Goal: Task Accomplishment & Management: Manage account settings

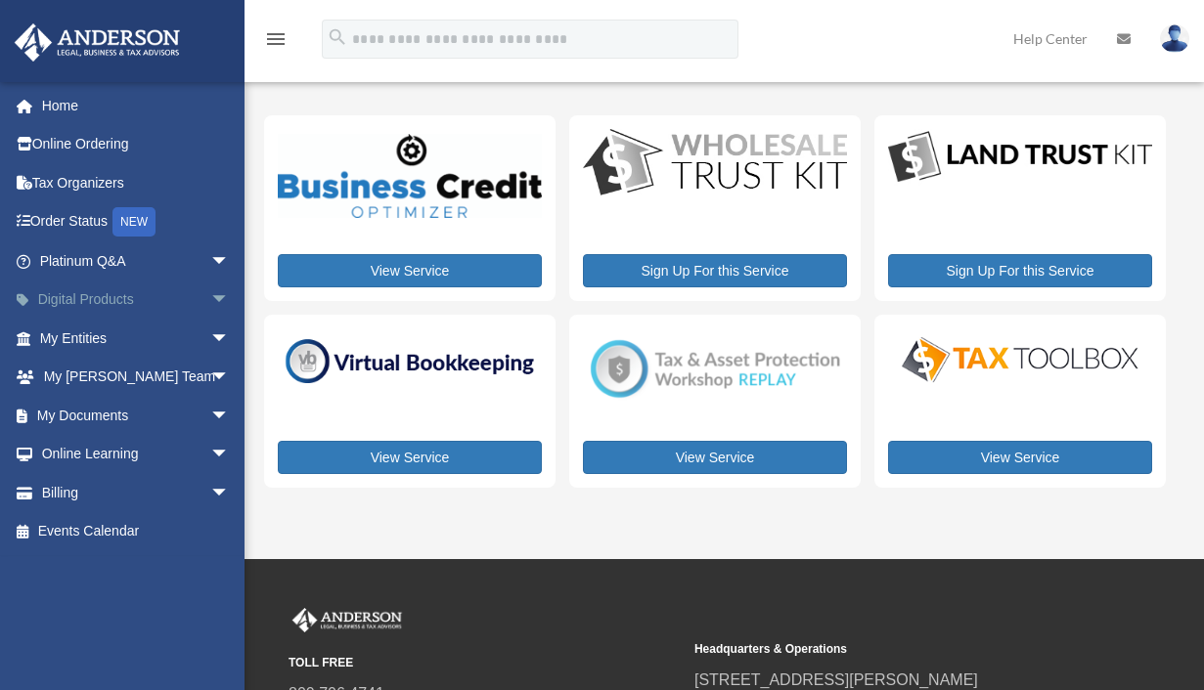
click at [123, 301] on link "Digital Products arrow_drop_down" at bounding box center [136, 300] width 245 height 39
click at [111, 333] on link "My Entities arrow_drop_down" at bounding box center [136, 338] width 245 height 39
click at [87, 414] on link "My Documents arrow_drop_down" at bounding box center [136, 415] width 245 height 39
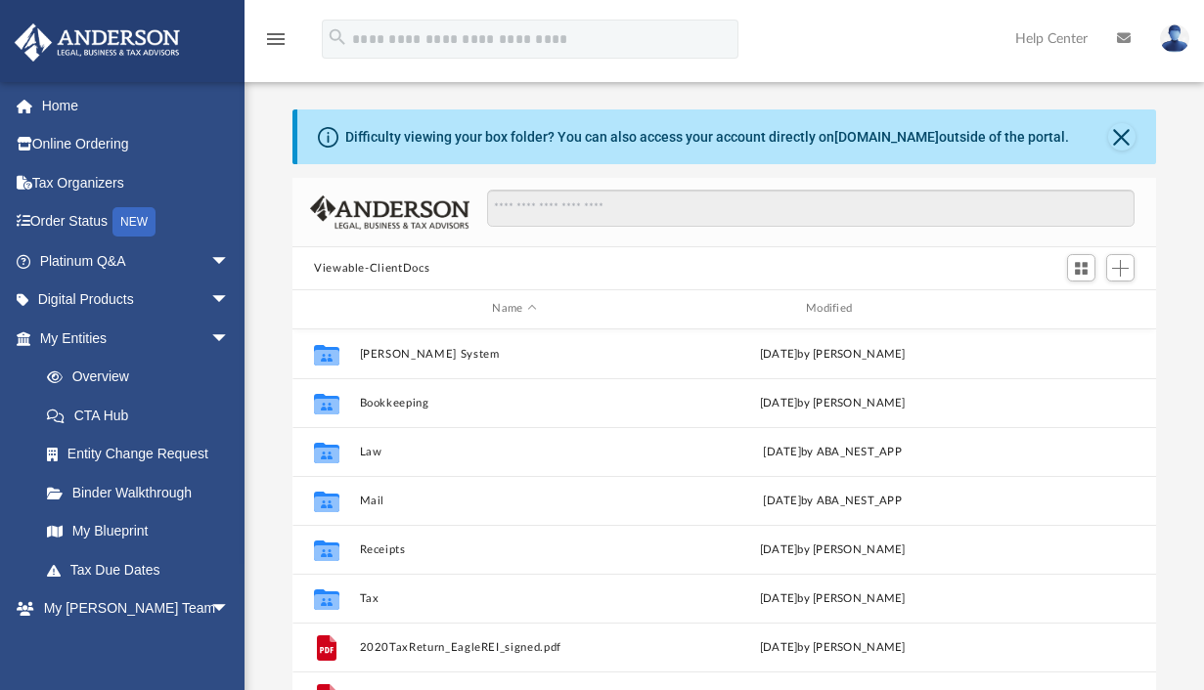
scroll to position [16, 16]
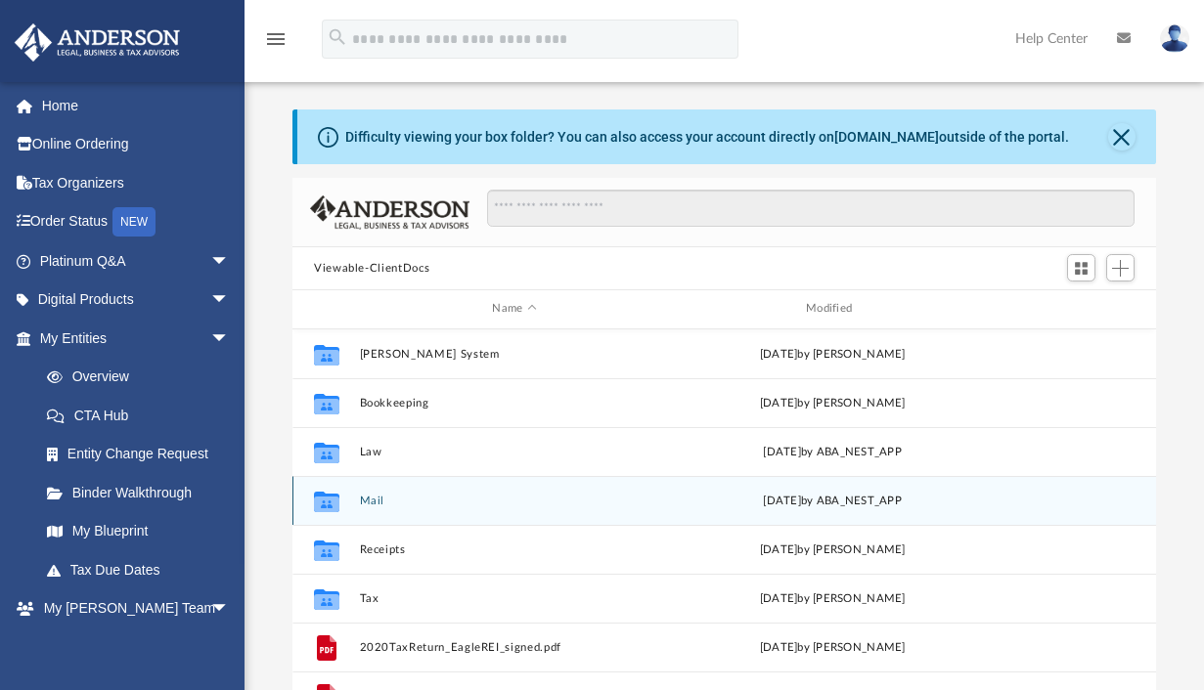
click at [372, 498] on button "Mail" at bounding box center [515, 501] width 310 height 13
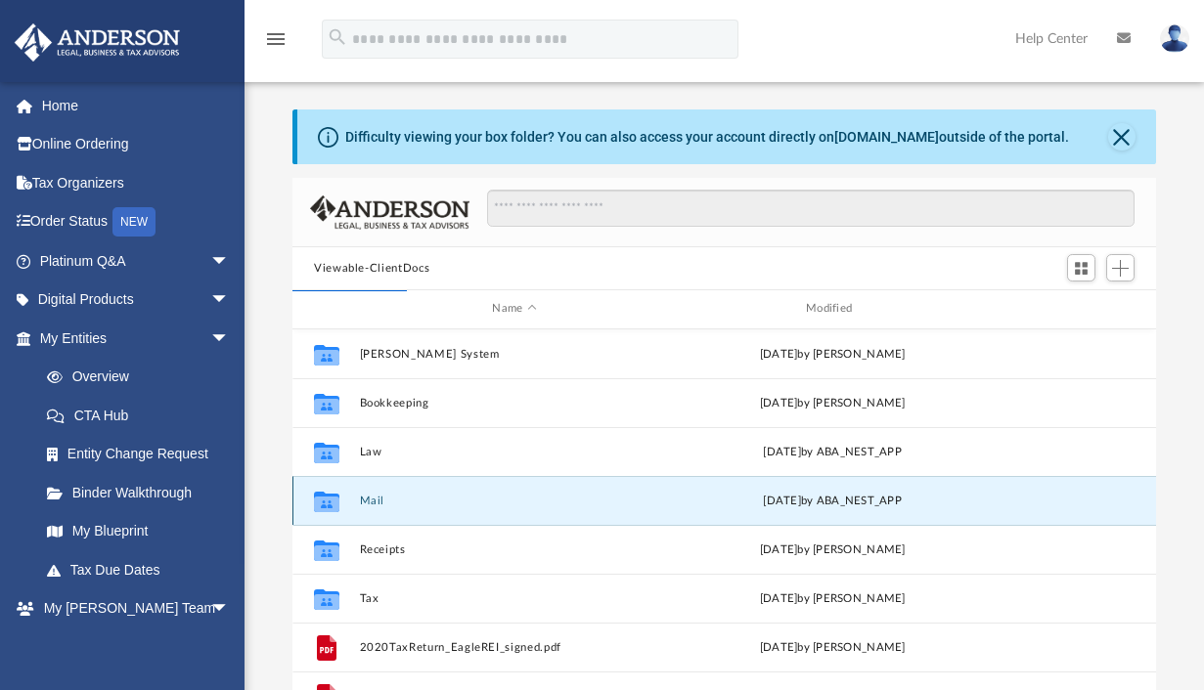
click at [324, 504] on icon "grid" at bounding box center [326, 501] width 25 height 21
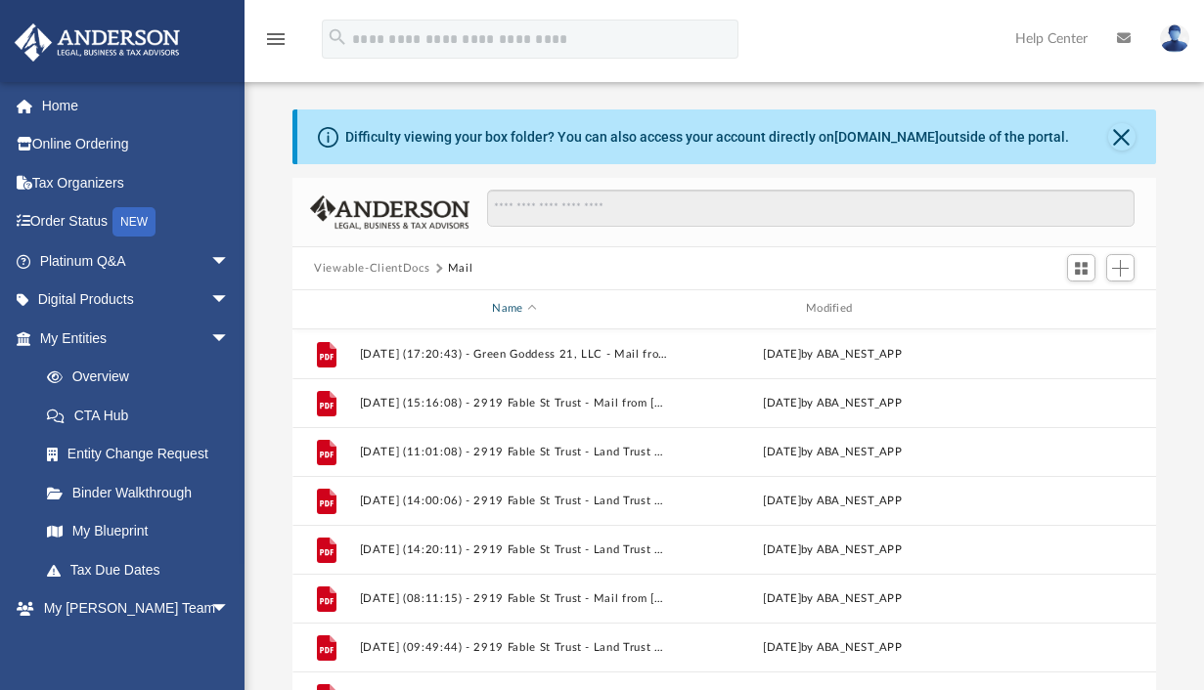
click at [511, 311] on div "Name" at bounding box center [514, 309] width 310 height 18
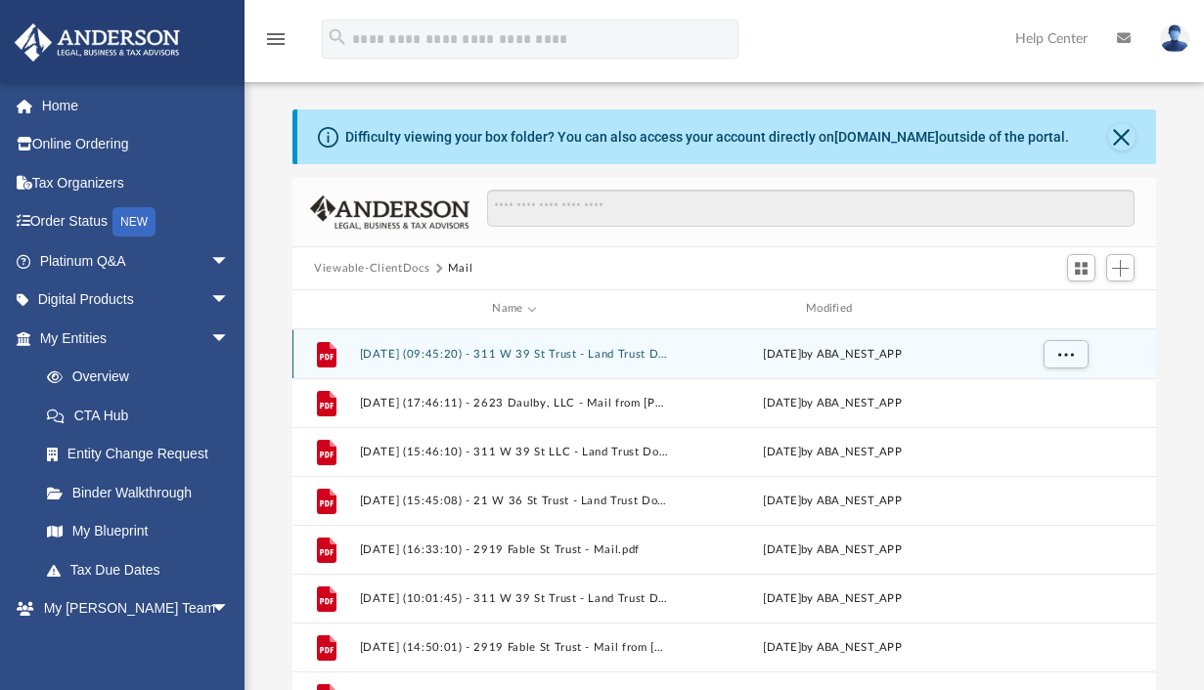
click at [494, 354] on button "[DATE] (09:45:20) - 311 W 39 St Trust - Land Trust Documents from City of Savan…" at bounding box center [515, 354] width 310 height 13
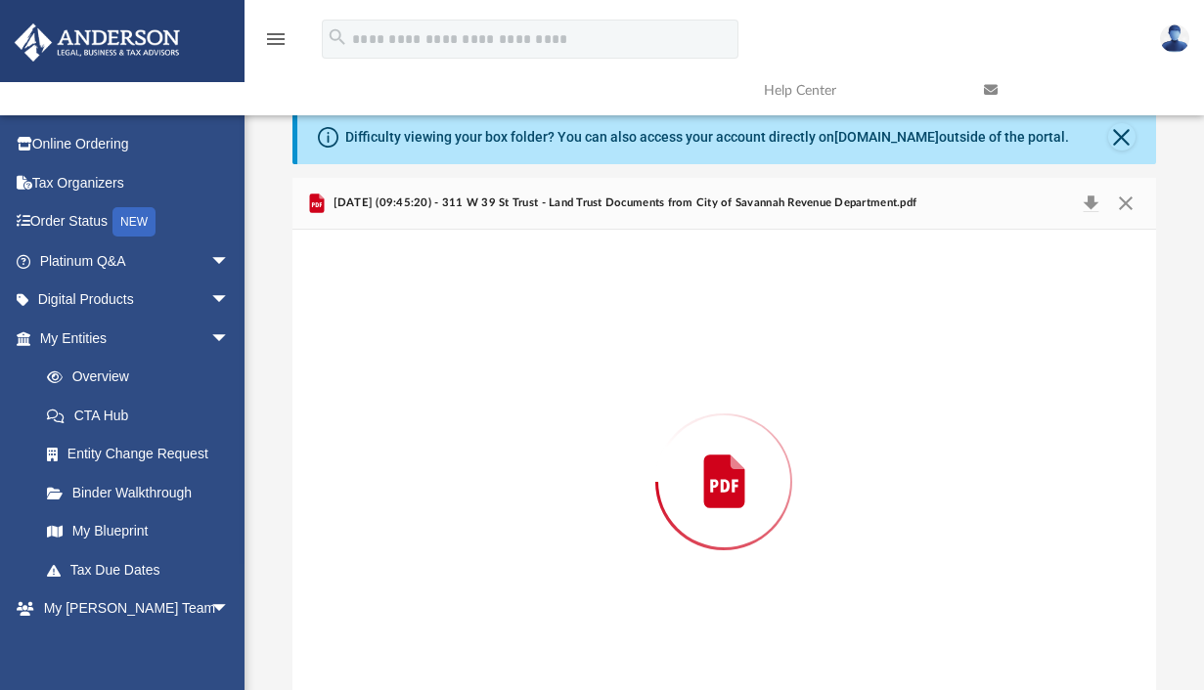
click at [494, 354] on div "Preview" at bounding box center [724, 482] width 864 height 505
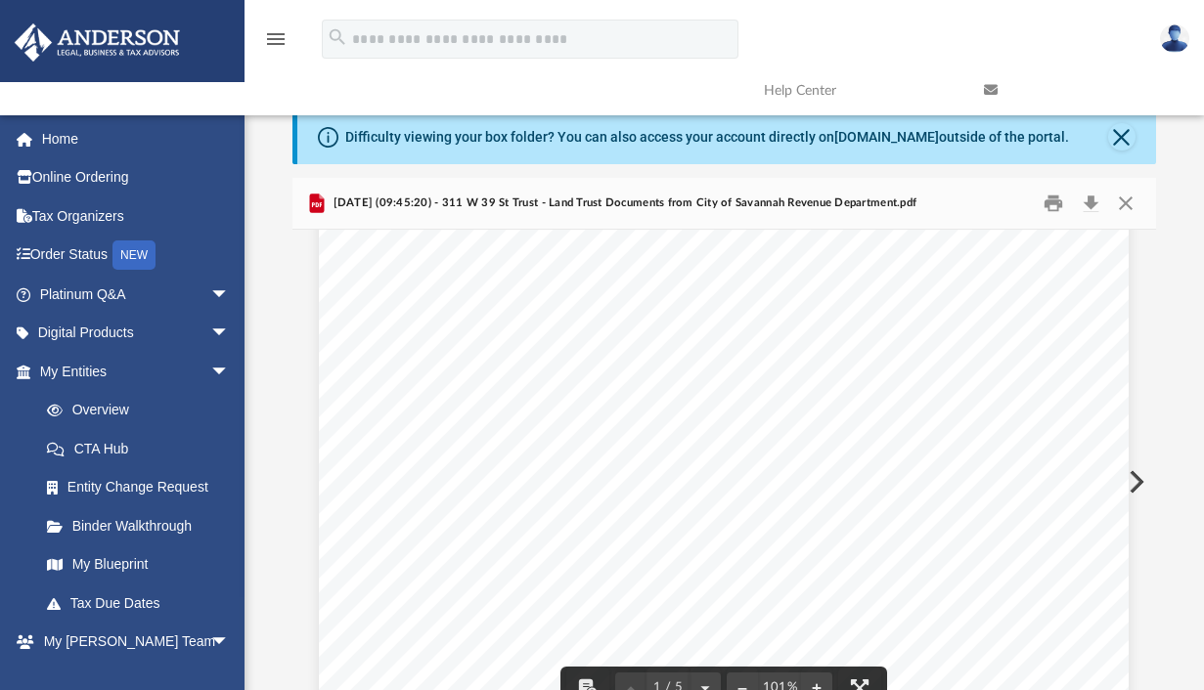
scroll to position [0, 0]
click at [1052, 200] on button "Print" at bounding box center [1054, 204] width 39 height 30
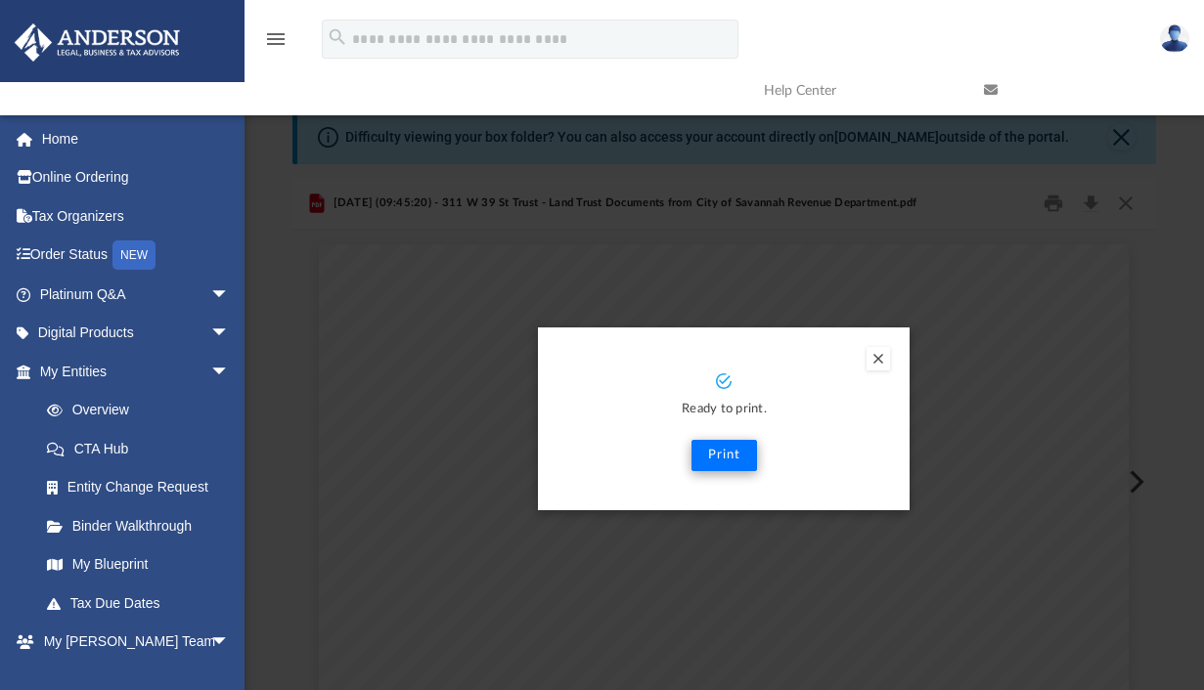
click at [731, 451] on button "Print" at bounding box center [724, 455] width 66 height 31
